Goal: Find specific page/section: Find specific page/section

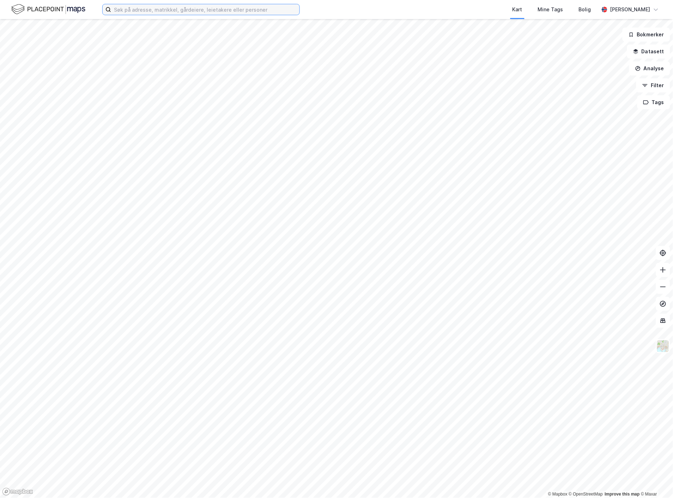
click at [167, 12] on input at bounding box center [205, 9] width 188 height 11
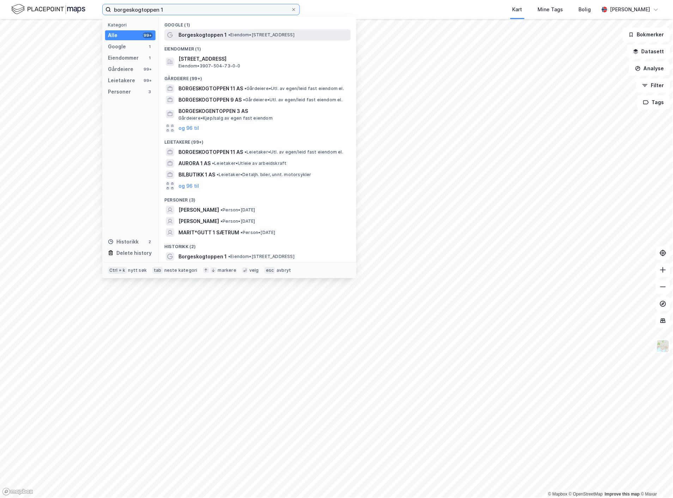
type input "borgeskogtoppen 1"
click at [200, 32] on span "Borgeskogtoppen 1" at bounding box center [202, 35] width 48 height 8
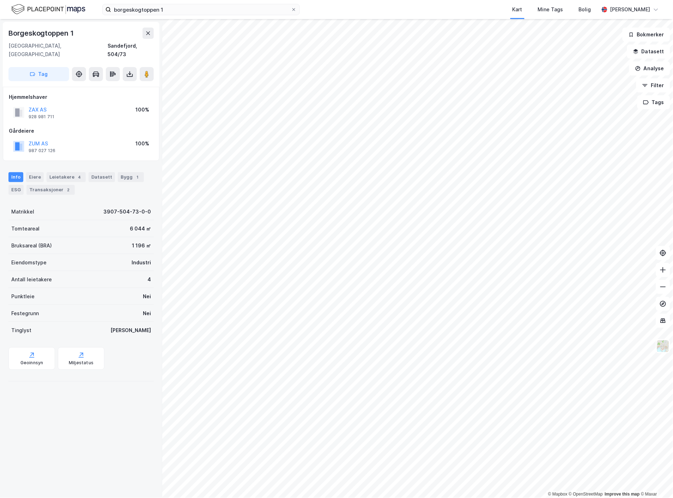
drag, startPoint x: 108, startPoint y: 393, endPoint x: 102, endPoint y: 389, distance: 7.4
click at [108, 393] on div "Borgeskogtoppen 1 3160, [GEOGRAPHIC_DATA], [GEOGRAPHIC_DATA], 504/73 Tag Hjemme…" at bounding box center [81, 258] width 162 height 478
